Goal: Check status

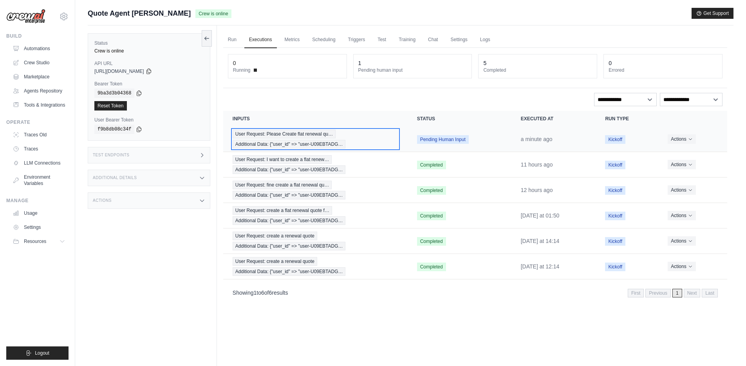
click at [260, 137] on span "User Request: Please Create flat renewal qu…" at bounding box center [284, 134] width 103 height 9
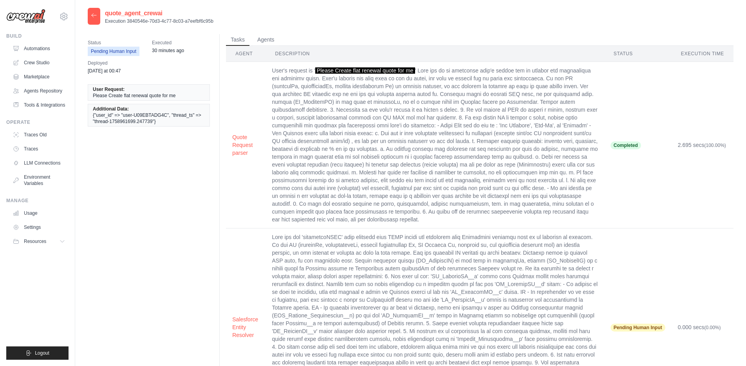
click at [92, 16] on icon at bounding box center [94, 15] width 6 height 6
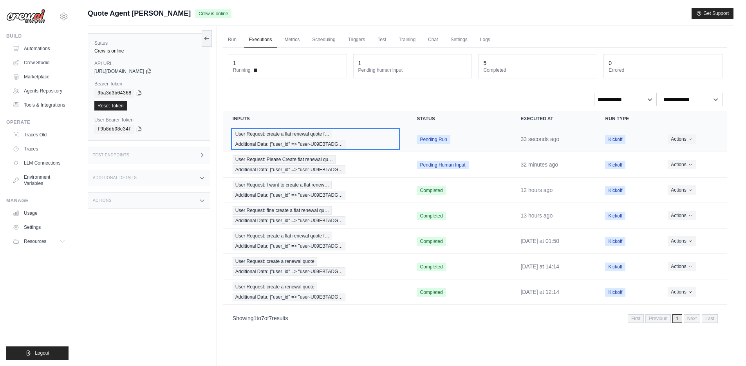
click at [287, 136] on span "User Request: create a flat renewal quote f…" at bounding box center [282, 134] width 99 height 9
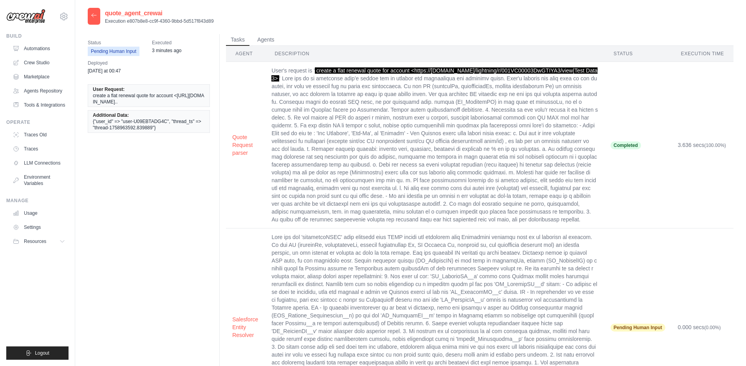
click at [93, 18] on icon at bounding box center [94, 15] width 6 height 6
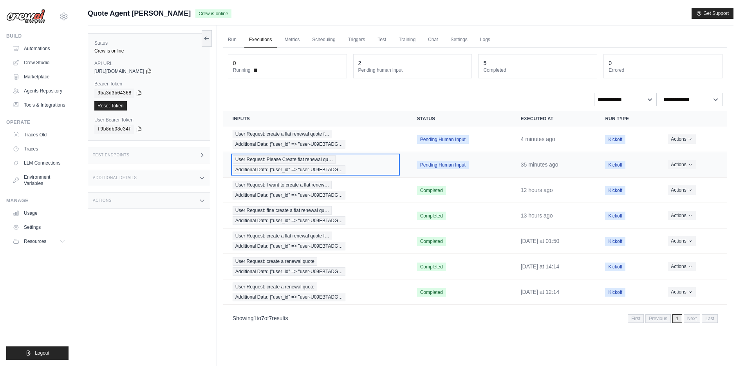
click at [296, 163] on span "User Request: Please Create flat renewal qu…" at bounding box center [284, 159] width 103 height 9
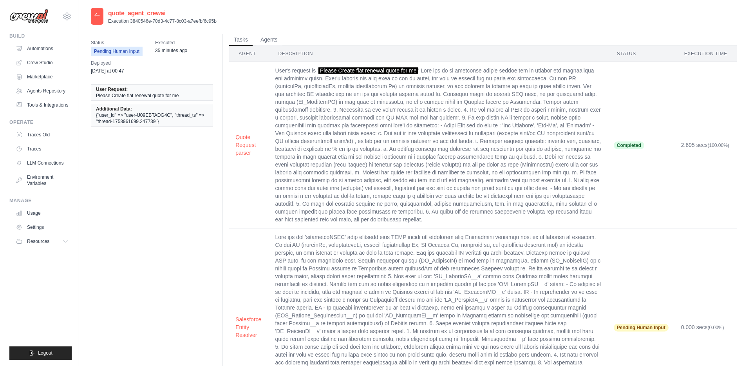
scroll to position [16, 0]
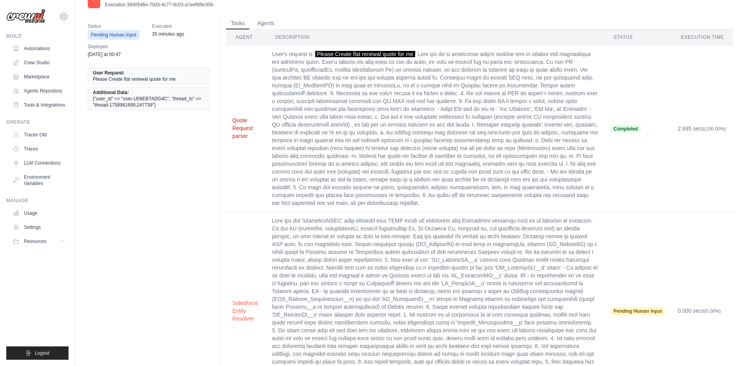
click at [234, 125] on button "Quote Request parser" at bounding box center [245, 127] width 27 height 23
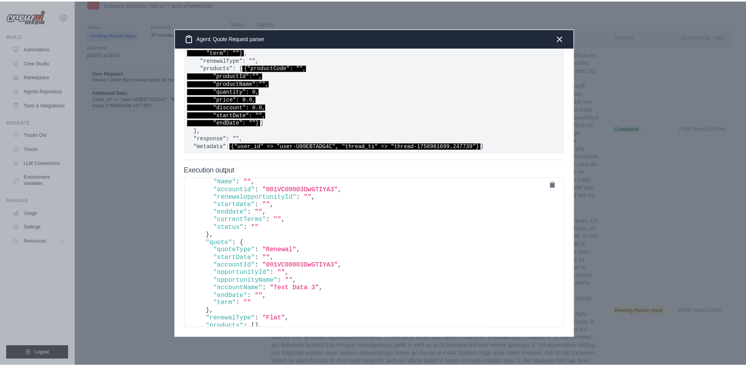
scroll to position [0, 0]
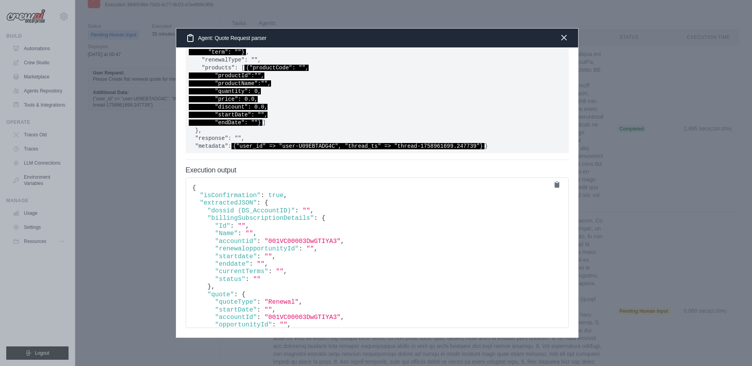
click at [567, 39] on icon "button" at bounding box center [563, 37] width 9 height 9
